Goal: Task Accomplishment & Management: Manage account settings

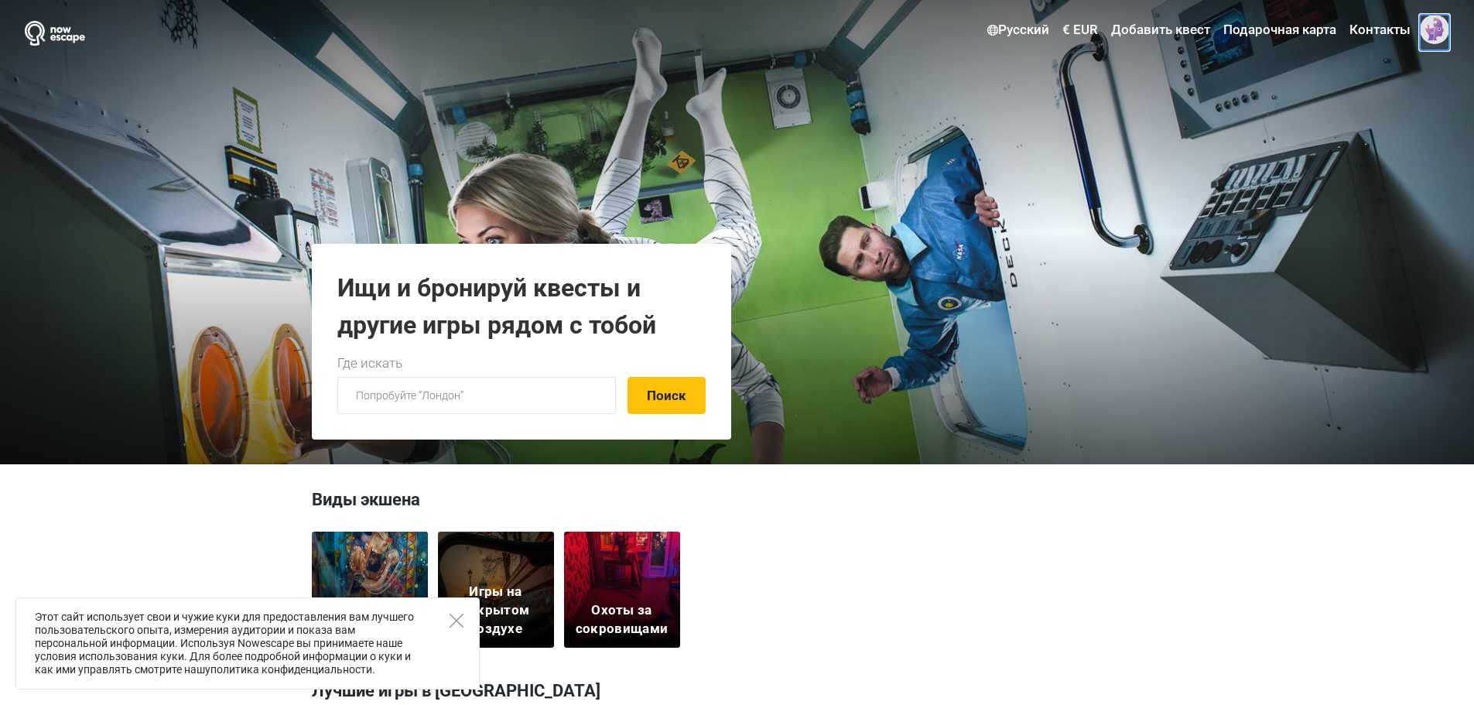
click at [1438, 31] on span at bounding box center [1434, 29] width 29 height 29
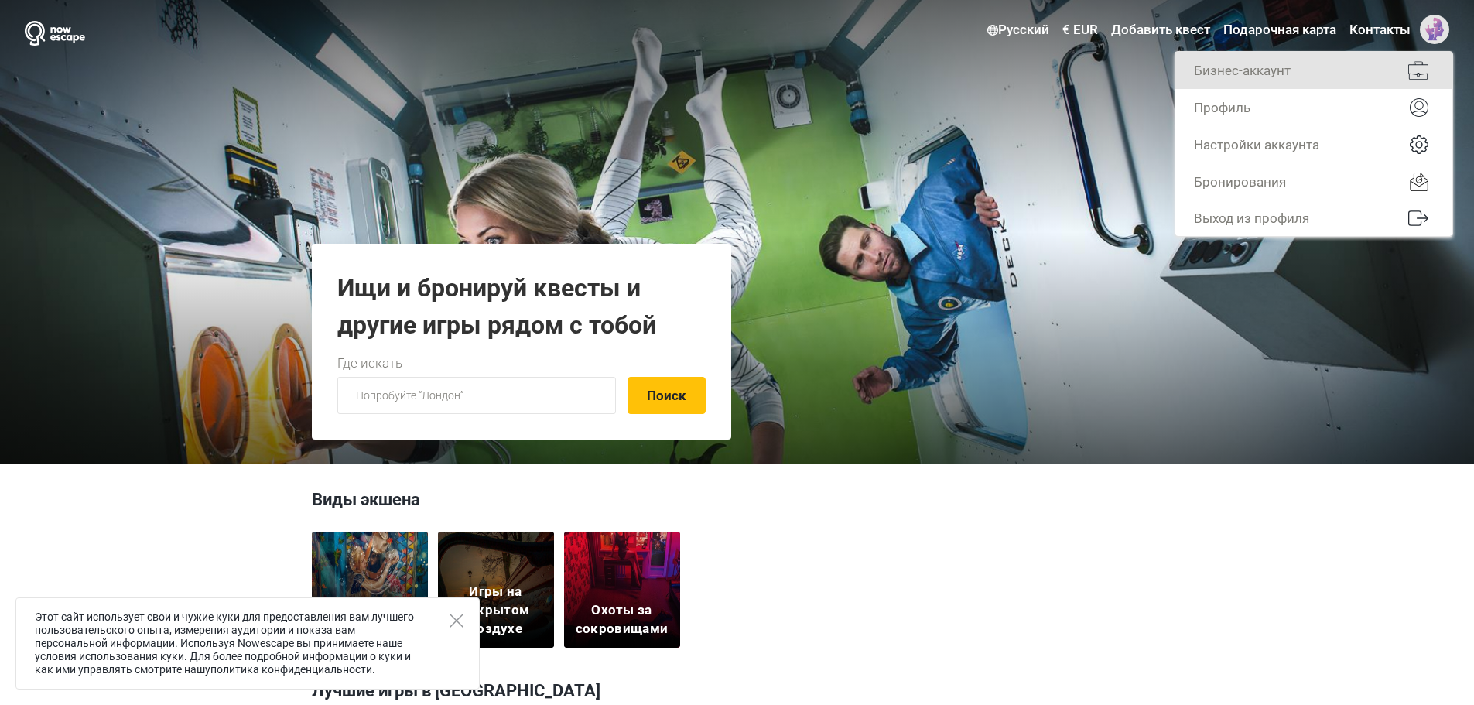
click at [1329, 76] on link "Бизнес-аккаунт" at bounding box center [1313, 70] width 277 height 37
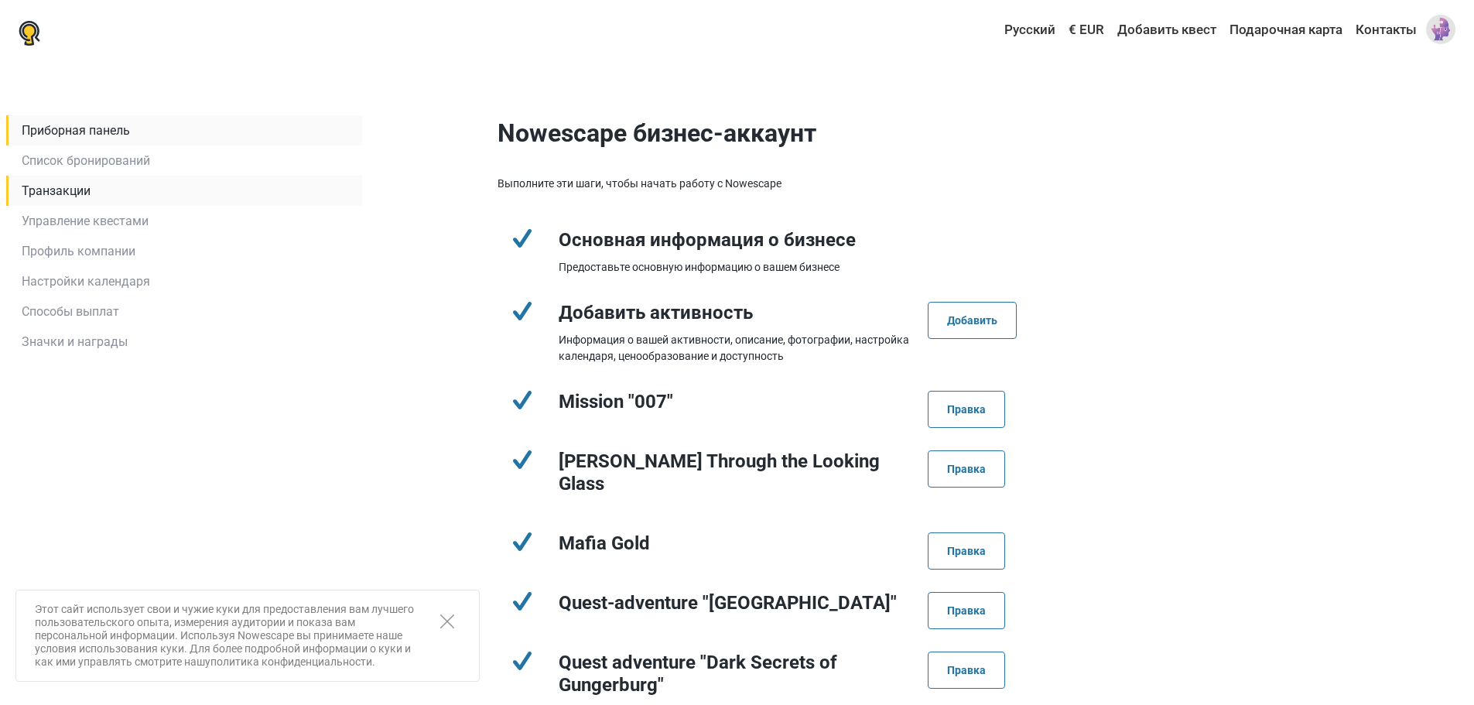
click at [96, 186] on link "Транзакции" at bounding box center [184, 191] width 356 height 30
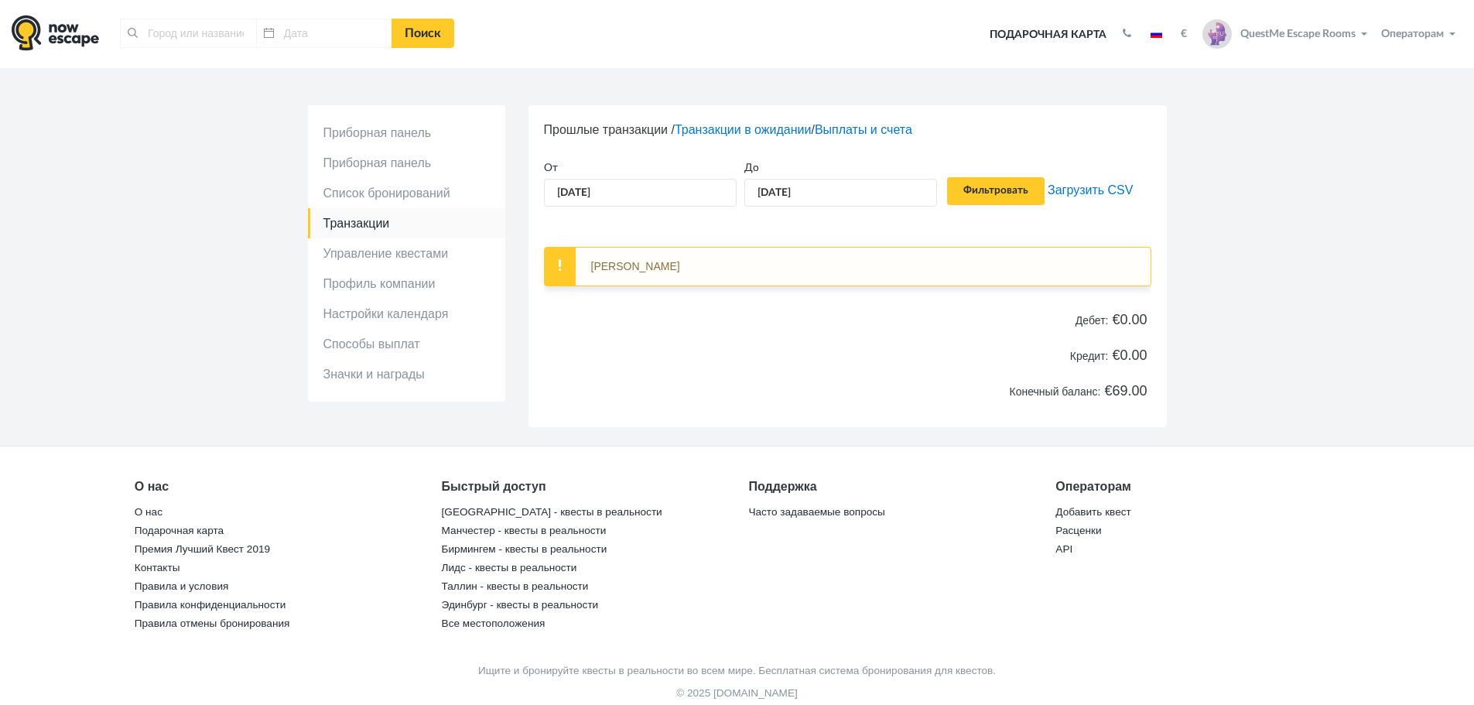
type input "Нарва, [GEOGRAPHIC_DATA]"
type input "[DATE]"
click at [695, 193] on input "[DATE]" at bounding box center [640, 192] width 193 height 29
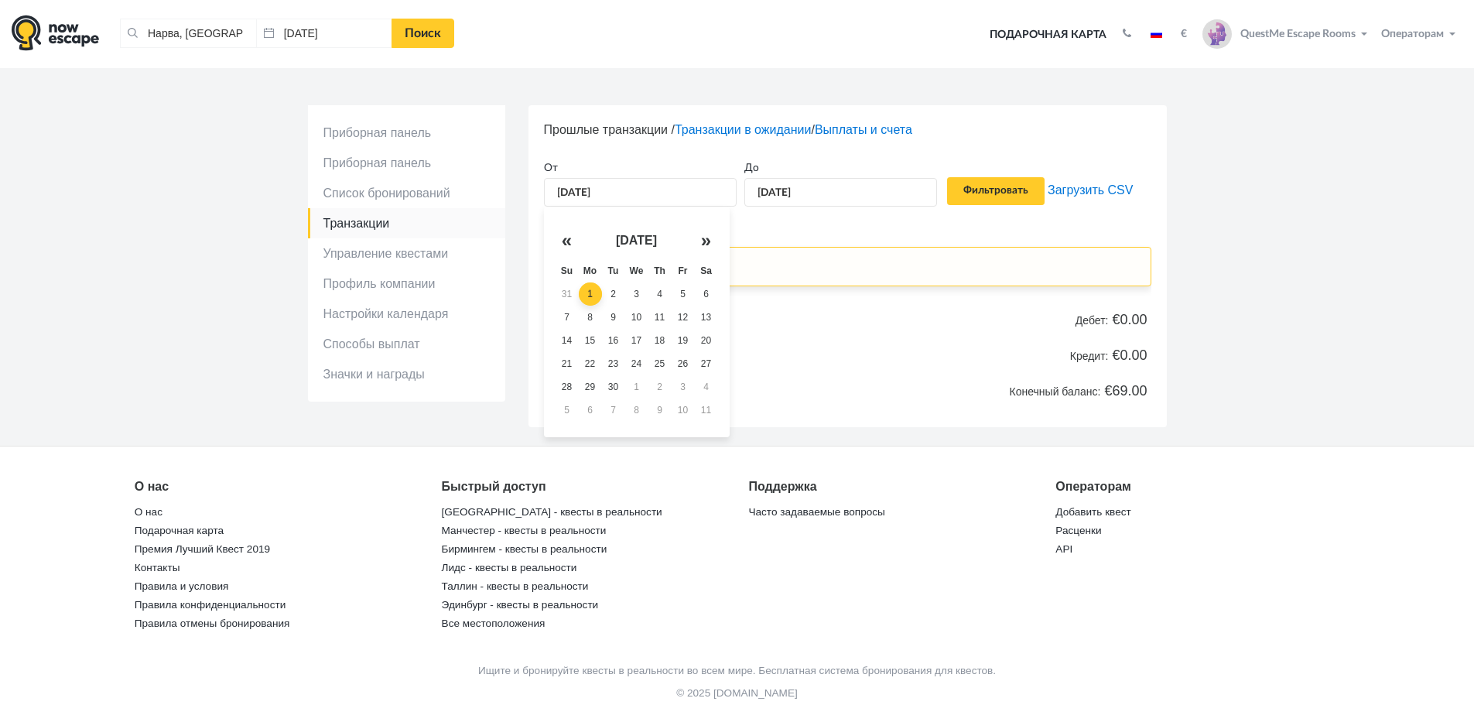
click at [569, 238] on th "«" at bounding box center [567, 240] width 23 height 37
click at [587, 347] on td "11" at bounding box center [590, 340] width 23 height 23
type input "[DATE]"
click at [994, 191] on input "Фильтровать" at bounding box center [995, 191] width 97 height 28
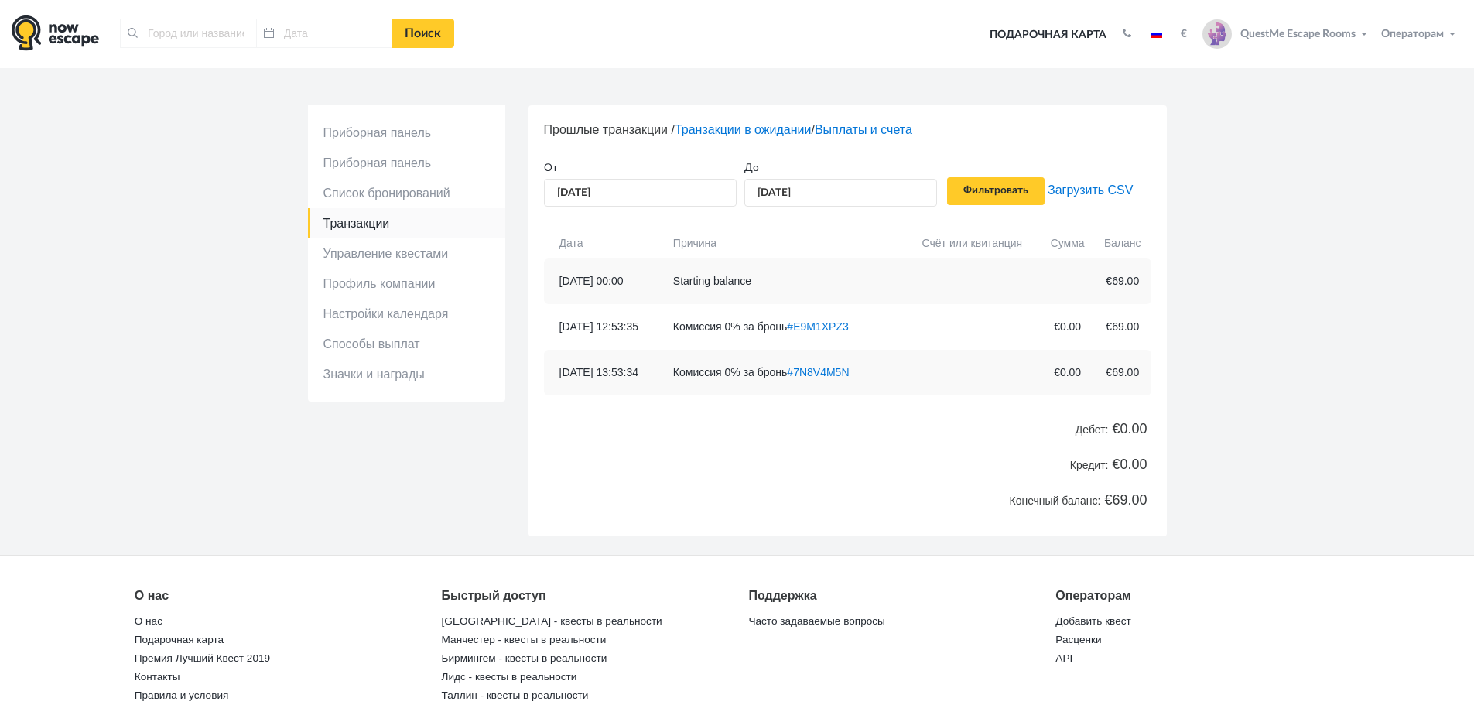
type input "Нарва, [GEOGRAPHIC_DATA]"
type input "[DATE]"
click at [833, 325] on link "#E9M1XPZ3" at bounding box center [801, 326] width 61 height 12
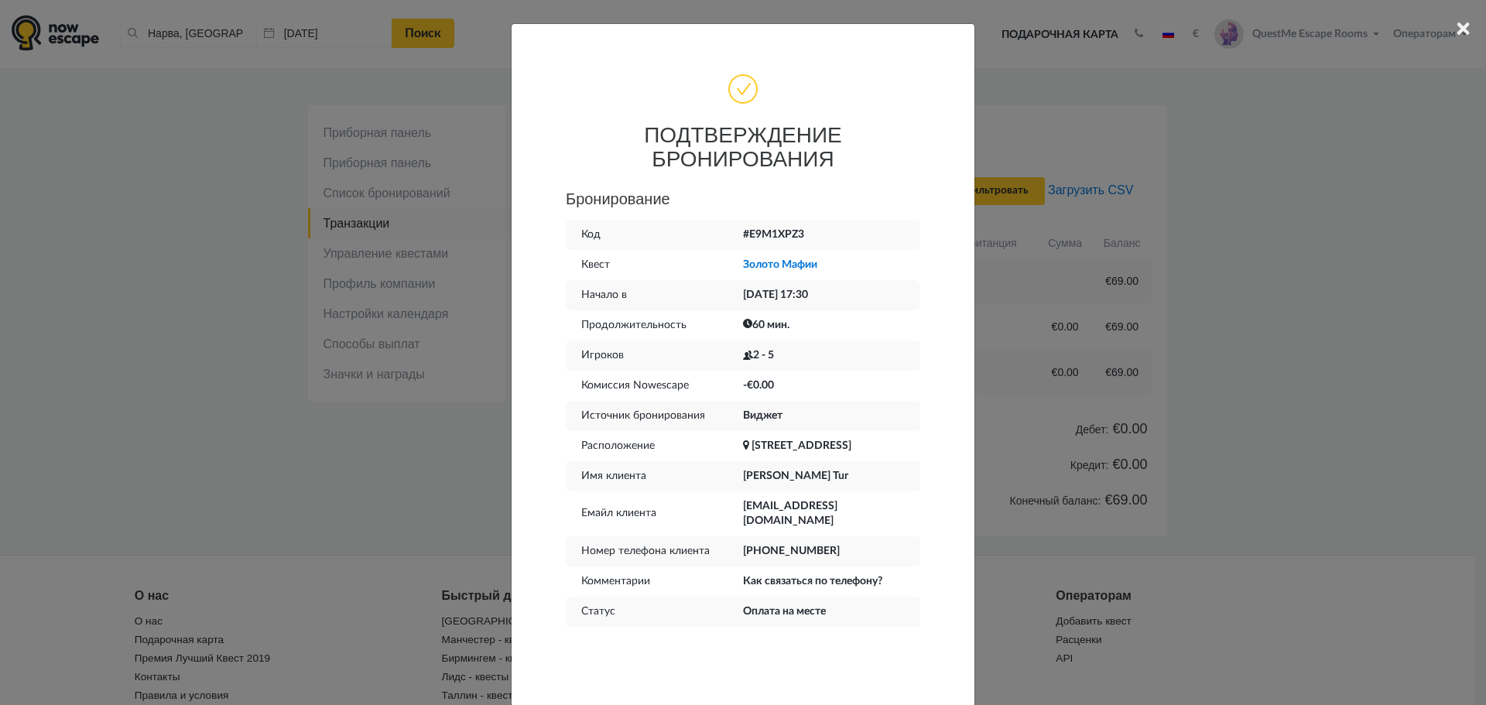
click at [1234, 421] on div "× ПОДТВЕРЖДЕНИЕ БРОНИРОВАНИЯ Бронирование Код #E9M1XPZ3 Квест Золото Мафии Нача…" at bounding box center [743, 352] width 1486 height 705
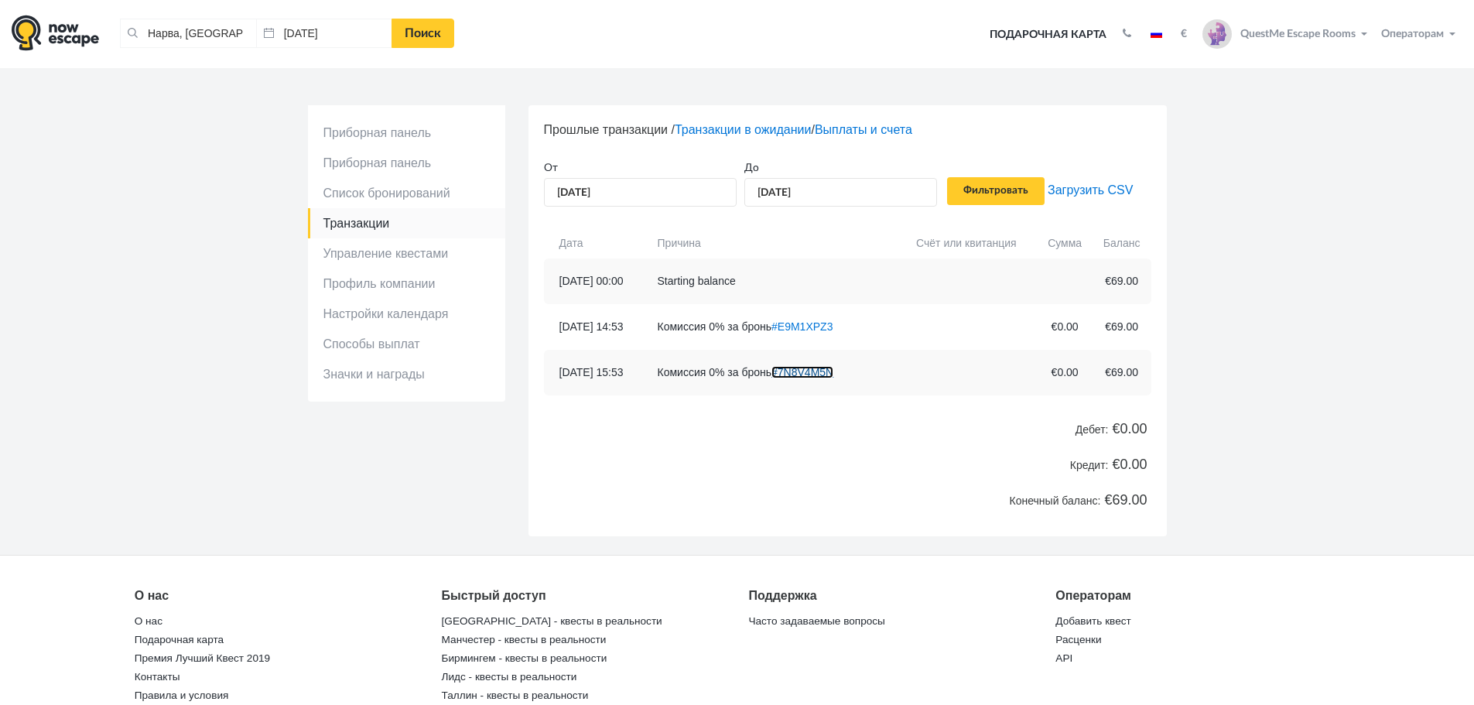
click at [833, 368] on link "#7N8V4M5N" at bounding box center [802, 372] width 62 height 12
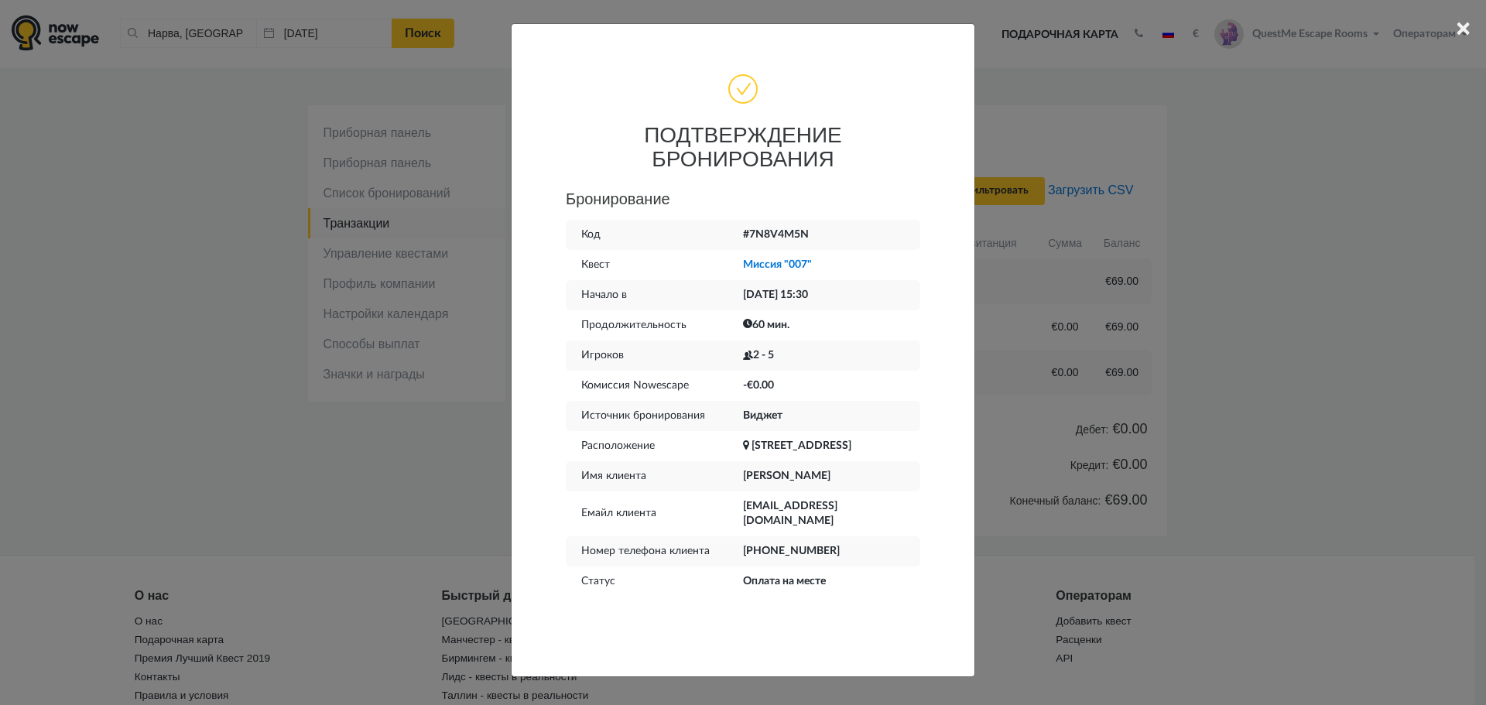
click at [1236, 343] on div "× ПОДТВЕРЖДЕНИЕ БРОНИРОВАНИЯ Бронирование Код #7N8V4M5N Квест Миссия "007" Нача…" at bounding box center [743, 352] width 1486 height 705
